Goal: Task Accomplishment & Management: Manage account settings

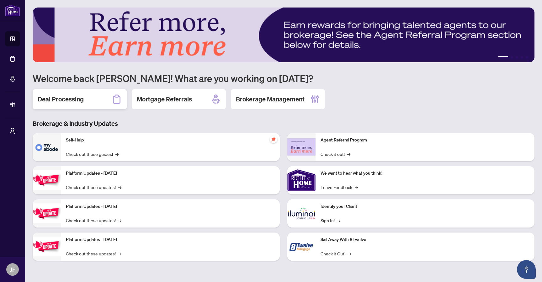
click at [81, 96] on h2 "Deal Processing" at bounding box center [61, 99] width 46 height 9
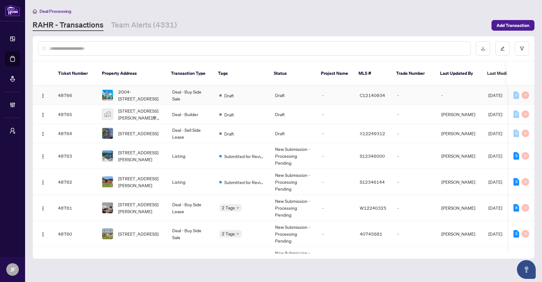
click at [259, 97] on td "Draft" at bounding box center [242, 95] width 56 height 19
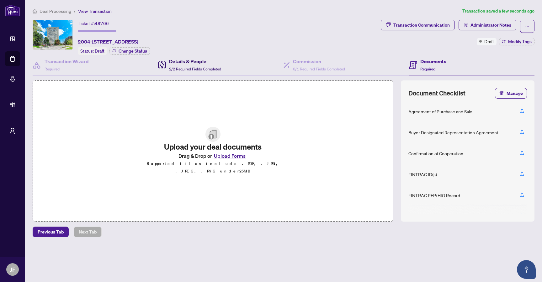
click at [203, 67] on span "2/2 Required Fields Completed" at bounding box center [195, 69] width 52 height 5
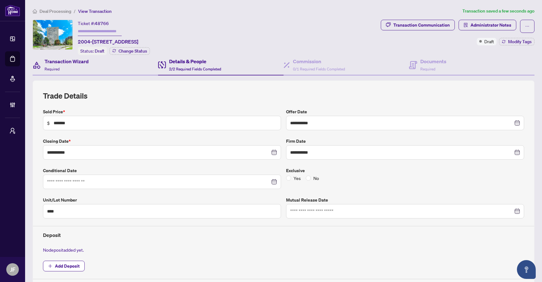
click at [89, 64] on div "Transaction Wizard Required" at bounding box center [95, 65] width 125 height 20
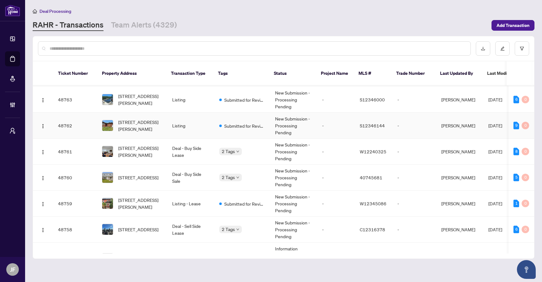
scroll to position [57, 0]
click at [140, 124] on span "[STREET_ADDRESS][PERSON_NAME]" at bounding box center [140, 125] width 44 height 14
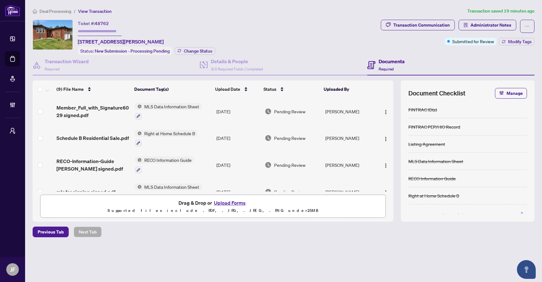
click at [319, 232] on div "Previous Tab Next Tab" at bounding box center [283, 232] width 501 height 11
click at [270, 67] on div "Details & People 3/3 Required Fields Completed" at bounding box center [283, 65] width 167 height 20
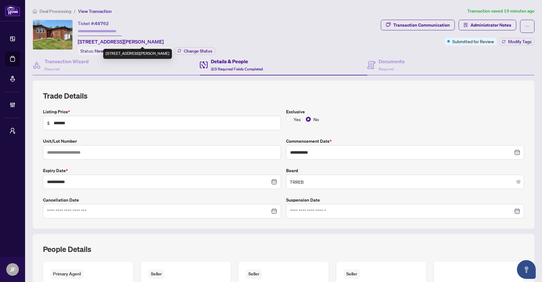
drag, startPoint x: 205, startPoint y: 40, endPoint x: 78, endPoint y: 42, distance: 126.6
click at [79, 42] on div "Ticket #: 48762 [STREET_ADDRESS][PERSON_NAME] Status: New Submission - Processi…" at bounding box center [146, 37] width 137 height 35
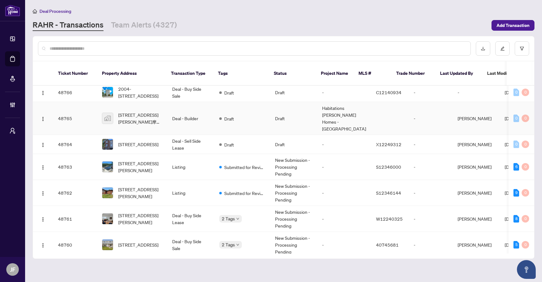
scroll to position [26, 0]
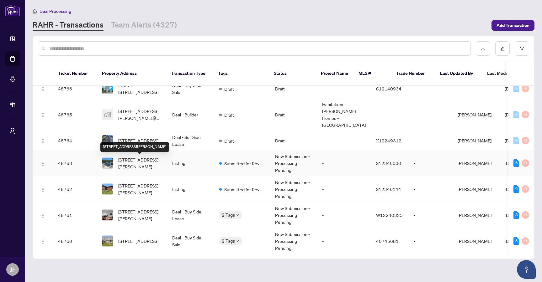
click at [140, 168] on span "[STREET_ADDRESS][PERSON_NAME]" at bounding box center [140, 163] width 44 height 14
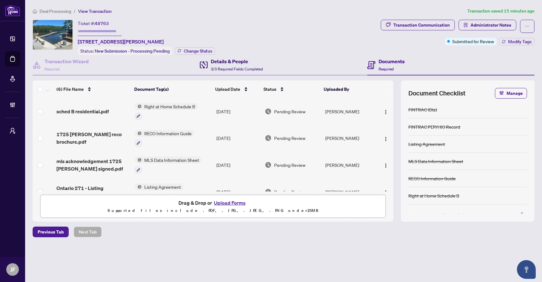
click at [258, 63] on h4 "Details & People" at bounding box center [237, 62] width 52 height 8
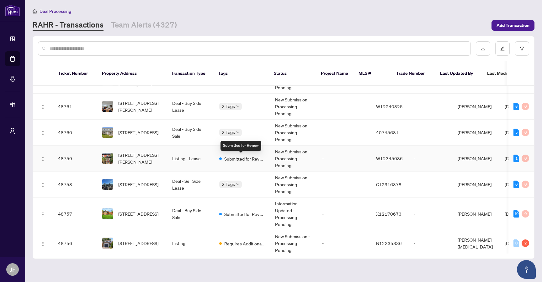
scroll to position [135, 0]
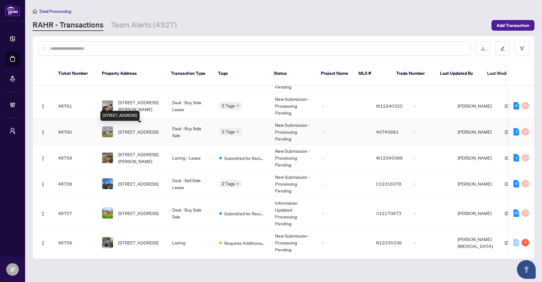
click at [145, 135] on span "[STREET_ADDRESS]" at bounding box center [138, 131] width 40 height 7
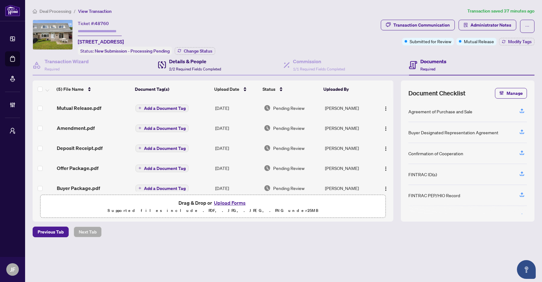
click at [190, 67] on span "2/2 Required Fields Completed" at bounding box center [195, 69] width 52 height 5
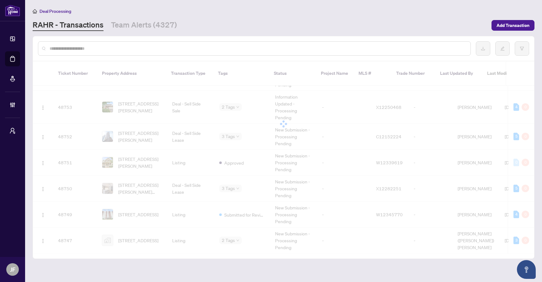
scroll to position [353, 0]
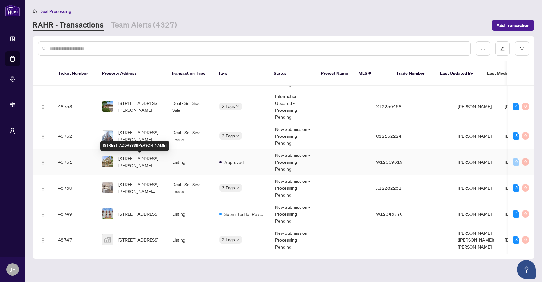
click at [146, 165] on span "[STREET_ADDRESS][PERSON_NAME]" at bounding box center [140, 162] width 44 height 14
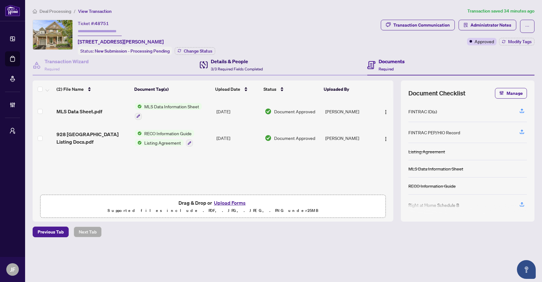
click at [210, 64] on div "Details & People 3/3 Required Fields Completed" at bounding box center [231, 65] width 63 height 15
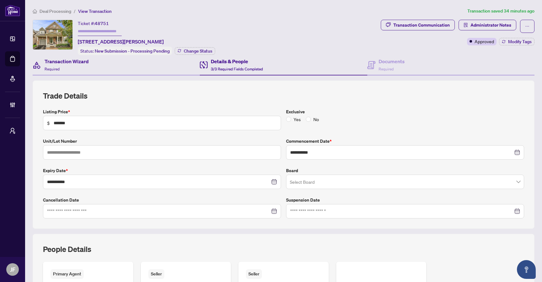
click at [92, 65] on div "Transaction Wizard Required" at bounding box center [116, 65] width 167 height 20
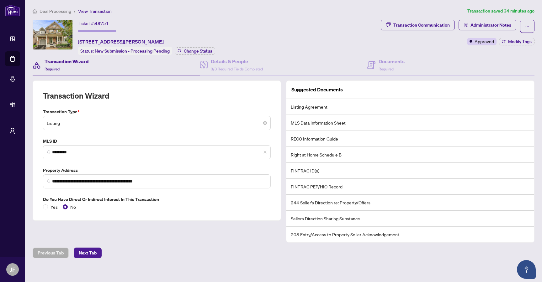
drag, startPoint x: 205, startPoint y: 39, endPoint x: 77, endPoint y: 40, distance: 127.2
click at [77, 40] on div "Ticket #: 48751 [STREET_ADDRESS][PERSON_NAME] Status: New Submission - Processi…" at bounding box center [205, 37] width 345 height 35
click at [212, 12] on ol "Deal Processing / View Transaction" at bounding box center [249, 11] width 432 height 7
